Goal: Task Accomplishment & Management: Use online tool/utility

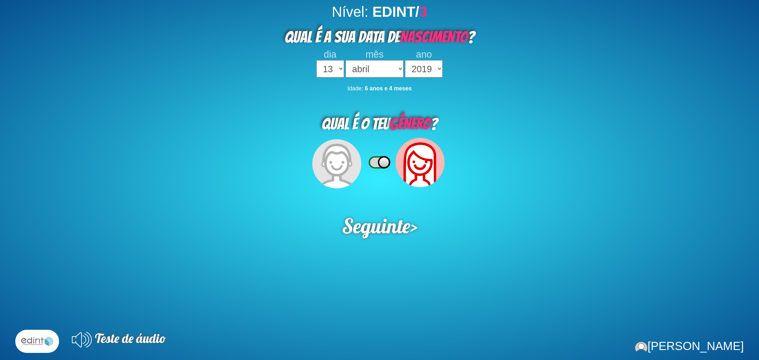
select select "13"
select select "04"
select select "2019"
drag, startPoint x: 356, startPoint y: 230, endPoint x: 356, endPoint y: 278, distance: 48.0
click at [356, 230] on span "Seguinte" at bounding box center [376, 225] width 69 height 25
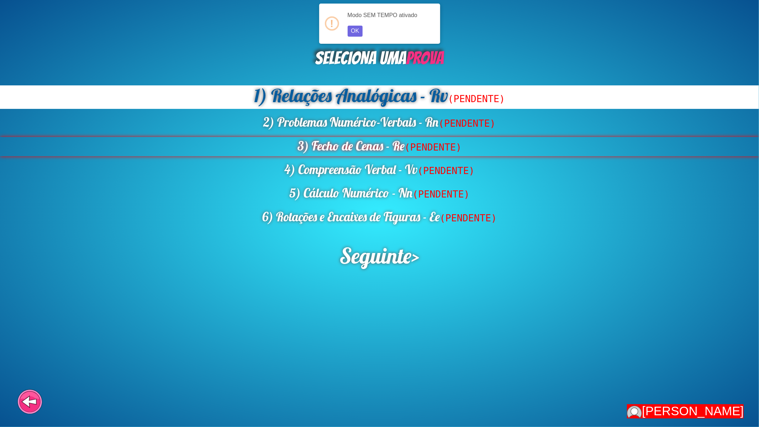
click at [375, 146] on div "3) Fecho de Cenas - Re (PENDENTE)" at bounding box center [379, 146] width 759 height 19
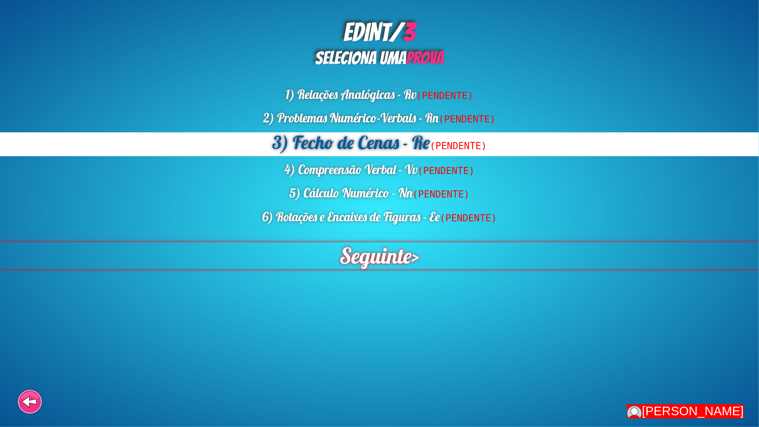
click at [385, 261] on span "Seguinte" at bounding box center [375, 255] width 72 height 27
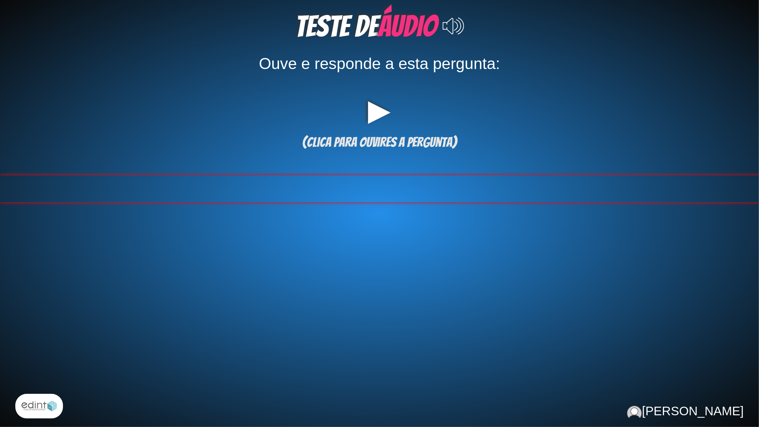
click at [390, 196] on div at bounding box center [379, 188] width 759 height 27
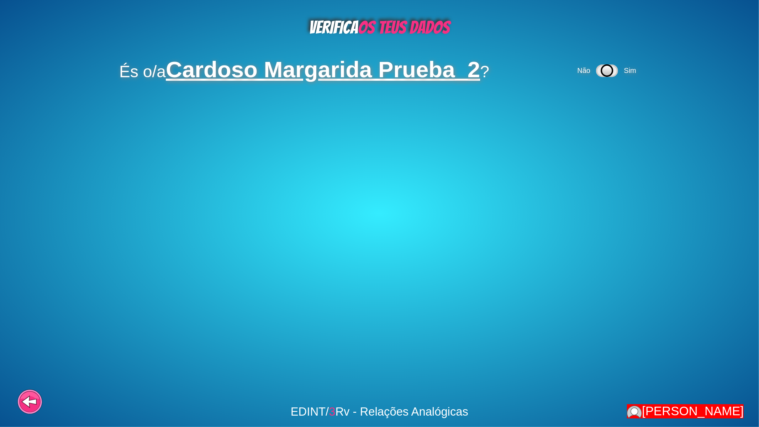
click at [622, 73] on div "Não Sim" at bounding box center [608, 71] width 64 height 22
click at [614, 74] on icon at bounding box center [607, 71] width 22 height 12
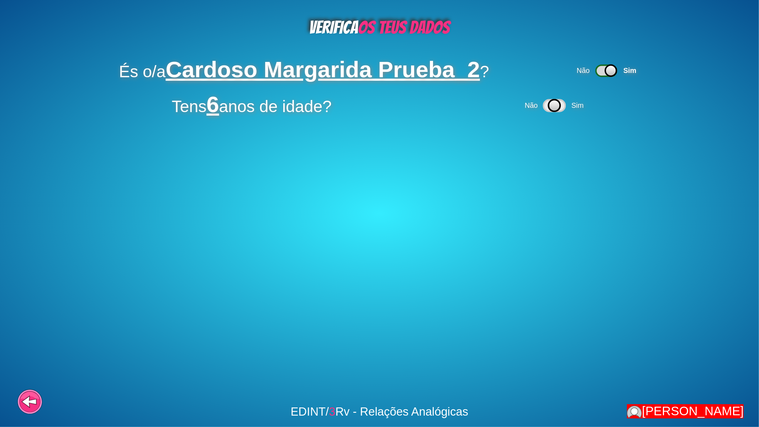
click at [557, 104] on icon at bounding box center [555, 106] width 12 height 12
drag, startPoint x: 424, startPoint y: 127, endPoint x: 423, endPoint y: 159, distance: 32.4
click at [424, 128] on div "VERIFICA OS TEUS DADOS És o/a Cardoso Margarida Prueba_2 ? Não Sim Tens 6 anos …" at bounding box center [379, 213] width 759 height 427
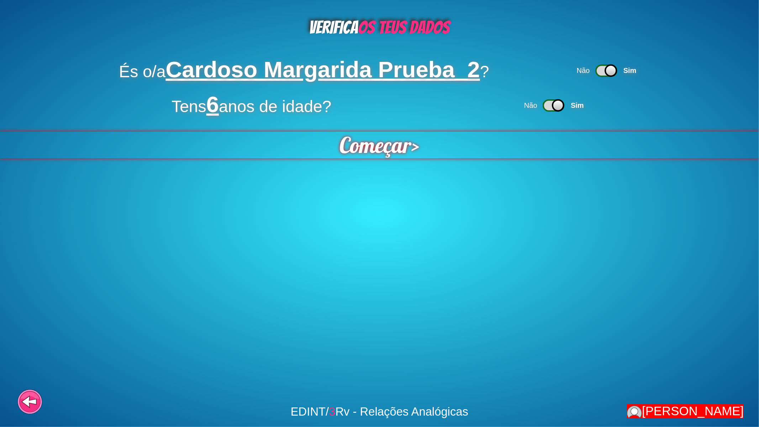
click at [425, 153] on div "Começar >" at bounding box center [380, 145] width 762 height 27
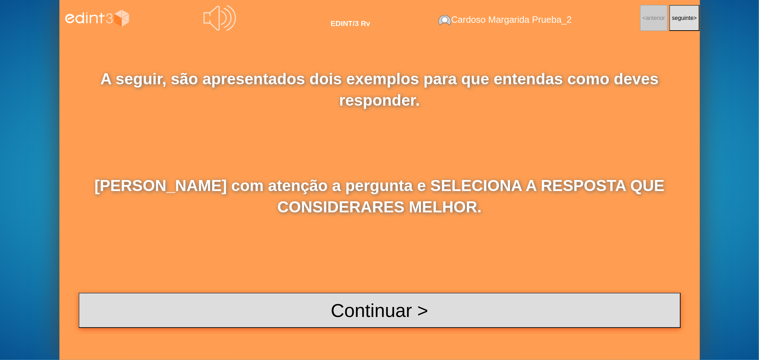
click at [401, 301] on button "Continuar >" at bounding box center [380, 310] width 602 height 35
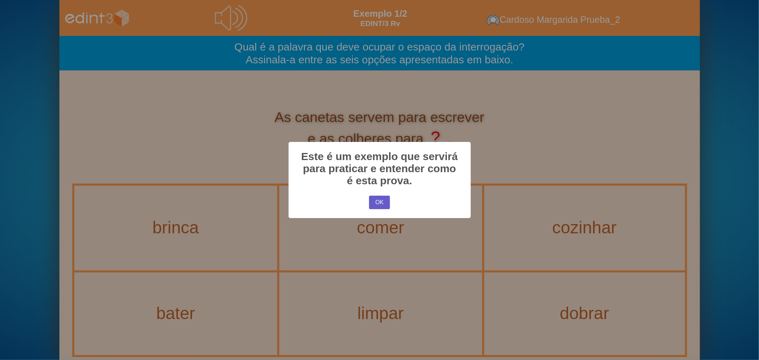
click at [382, 201] on button "OK" at bounding box center [379, 203] width 21 height 14
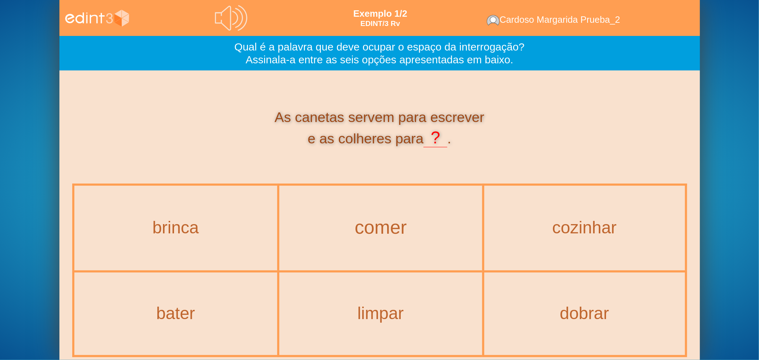
click at [368, 235] on div "comer" at bounding box center [381, 228] width 222 height 21
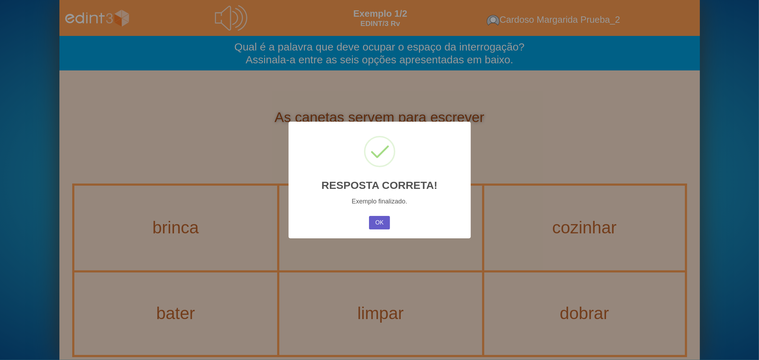
click at [379, 227] on button "OK" at bounding box center [379, 223] width 21 height 14
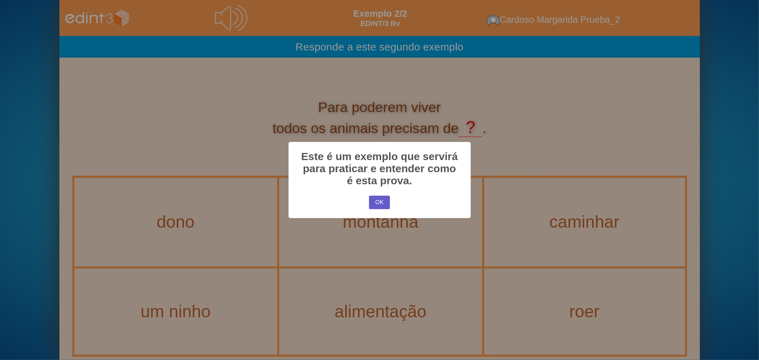
click at [375, 204] on button "OK" at bounding box center [379, 203] width 21 height 14
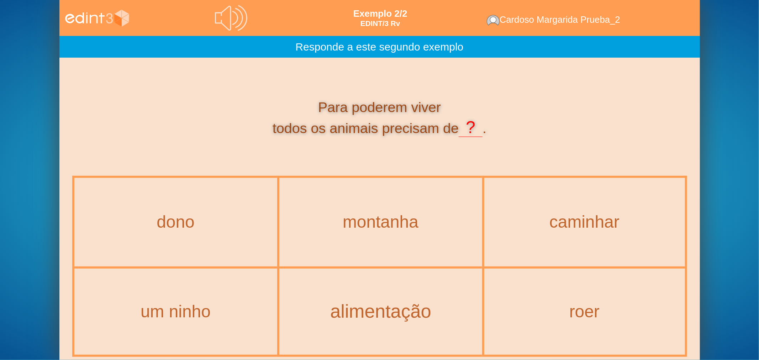
click at [414, 304] on div "alimentação" at bounding box center [381, 311] width 222 height 21
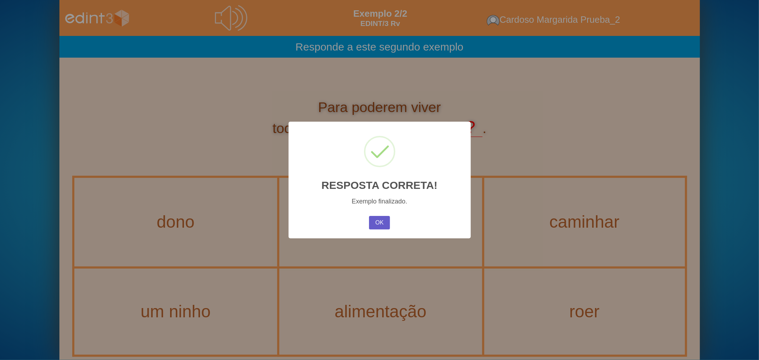
click at [381, 226] on button "OK" at bounding box center [379, 223] width 21 height 14
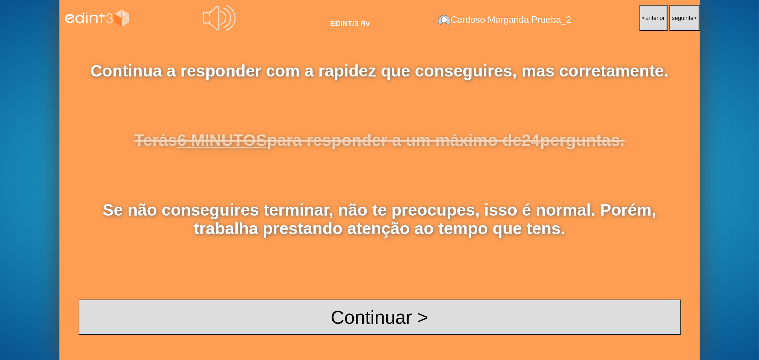
click at [401, 297] on div "Continua a responder com a rapidez que conseguires, mas corretamente. Terás 6 M…" at bounding box center [379, 198] width 640 height 324
click at [406, 316] on button "Continuar >" at bounding box center [380, 317] width 602 height 35
